Goal: Contribute content

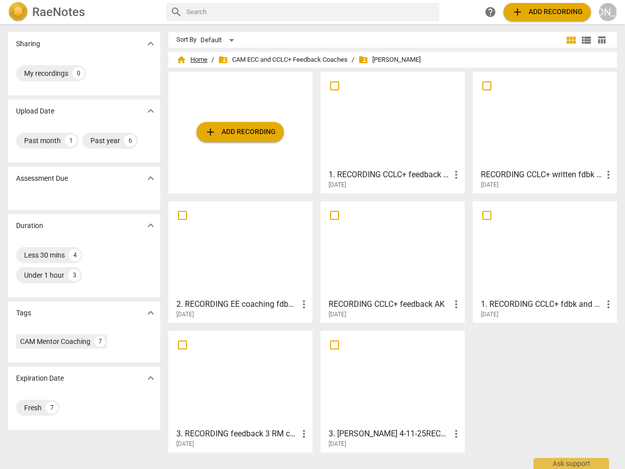
click at [188, 57] on span "home Home" at bounding box center [191, 60] width 31 height 10
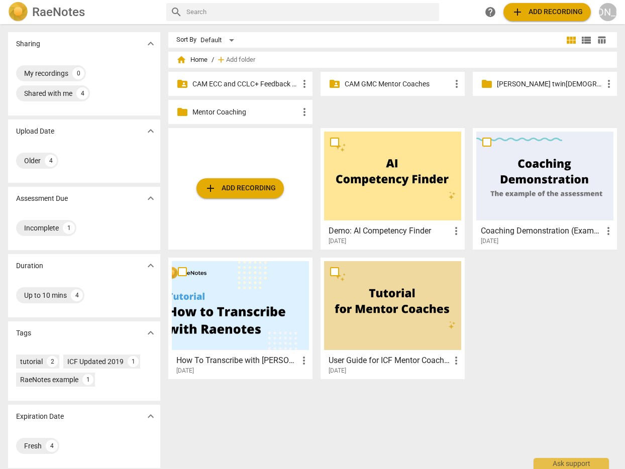
click at [376, 80] on p "CAM GMC Mentor Coaches" at bounding box center [398, 84] width 106 height 11
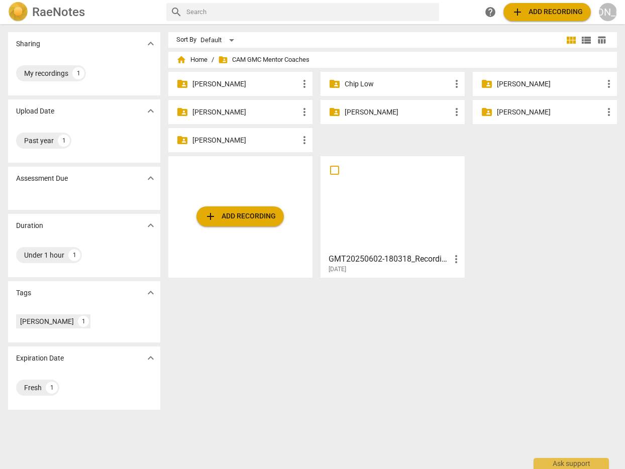
click at [375, 114] on p "[PERSON_NAME]" at bounding box center [398, 112] width 106 height 11
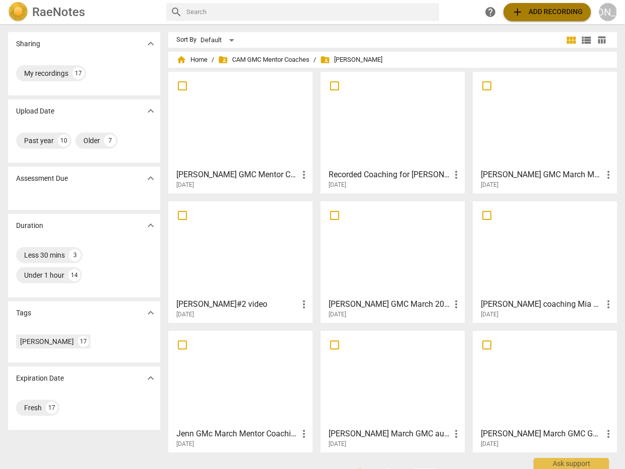
click at [535, 10] on span "add Add recording" at bounding box center [546, 12] width 71 height 12
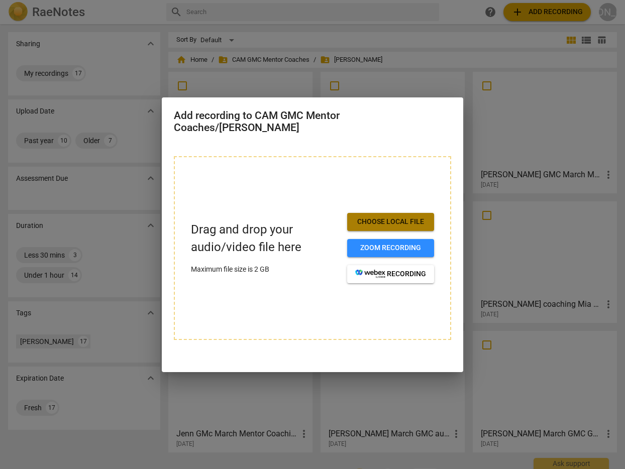
click at [402, 219] on span "Choose local file" at bounding box center [390, 222] width 71 height 10
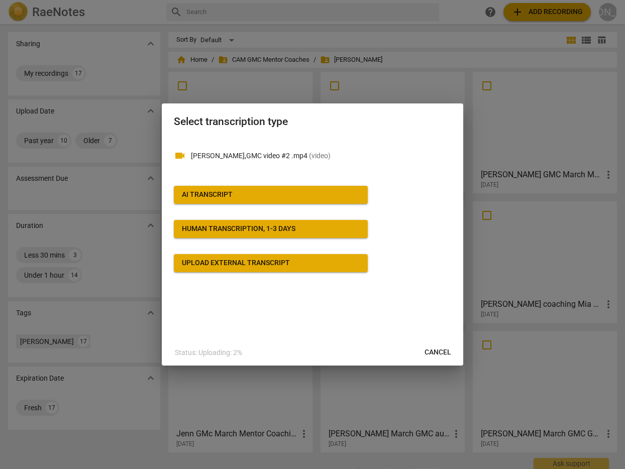
click at [304, 190] on span "AI Transcript" at bounding box center [271, 195] width 178 height 10
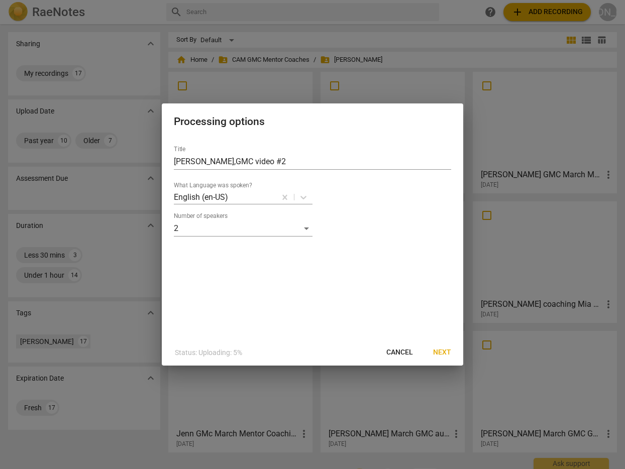
click at [442, 347] on button "Next" at bounding box center [442, 353] width 34 height 18
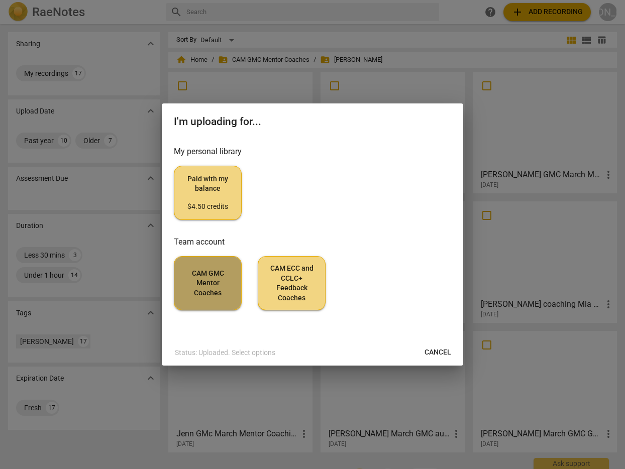
click at [206, 278] on span "CAM GMC Mentor Coaches" at bounding box center [207, 284] width 51 height 30
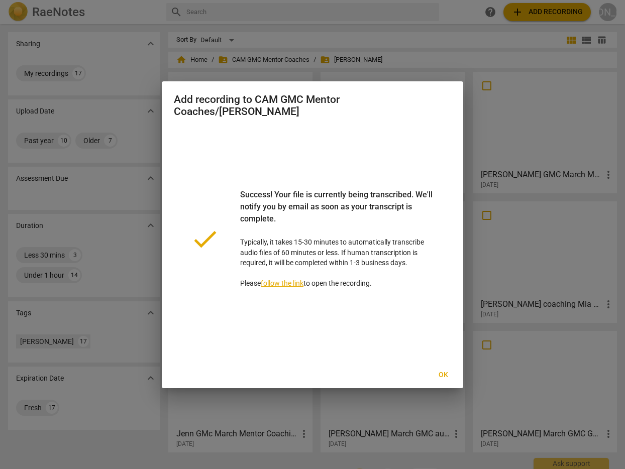
click at [442, 372] on span "Ok" at bounding box center [443, 375] width 16 height 10
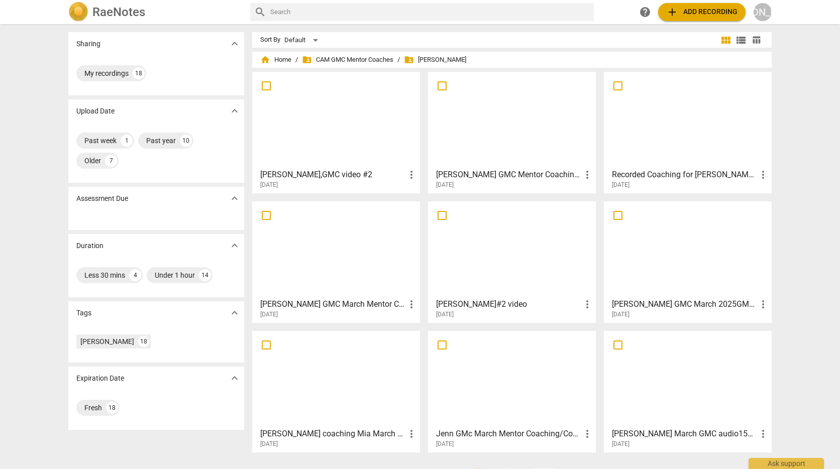
click at [340, 123] on div at bounding box center [336, 119] width 161 height 89
